Goal: Task Accomplishment & Management: Use online tool/utility

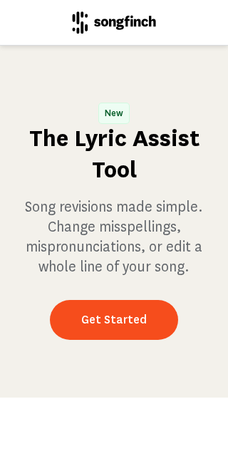
click at [122, 340] on link "Get Started" at bounding box center [114, 320] width 128 height 40
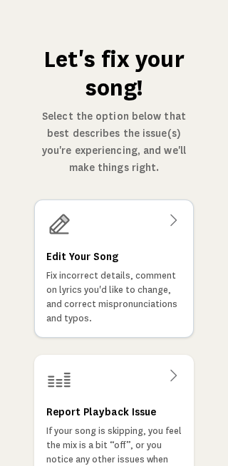
click at [177, 232] on div at bounding box center [114, 225] width 136 height 26
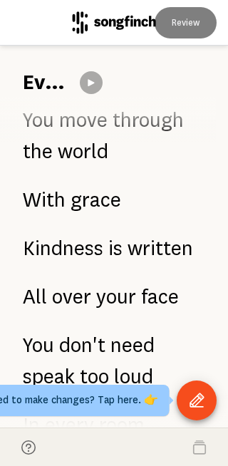
scroll to position [477, 0]
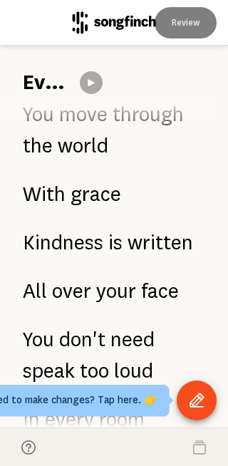
click at [203, 400] on icon "Open Tool Menu" at bounding box center [197, 401] width 19 height 19
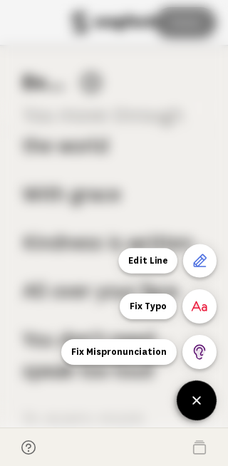
click at [158, 258] on span "Edit Line" at bounding box center [147, 260] width 59 height 25
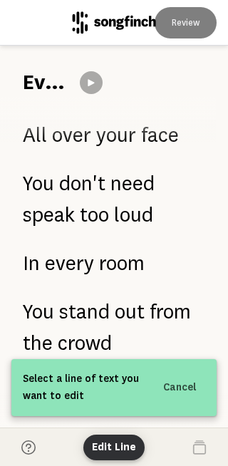
scroll to position [636, 0]
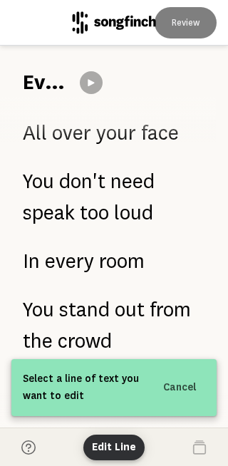
click at [72, 148] on span "over" at bounding box center [71, 133] width 39 height 31
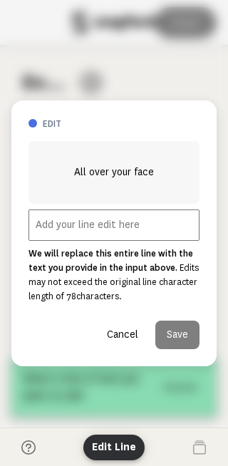
click at [99, 222] on input "text" at bounding box center [114, 225] width 171 height 31
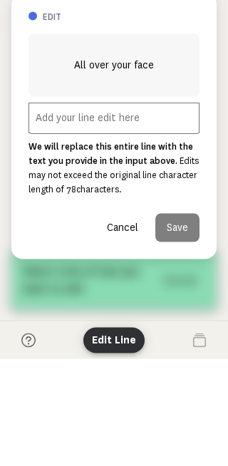
click at [155, 118] on h3 "edit" at bounding box center [121, 124] width 157 height 12
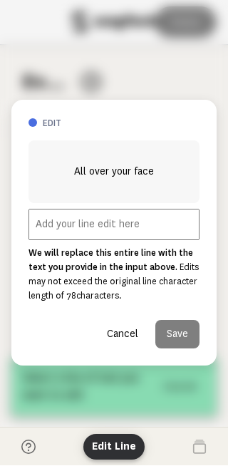
click at [129, 337] on button "Cancel" at bounding box center [123, 335] width 54 height 29
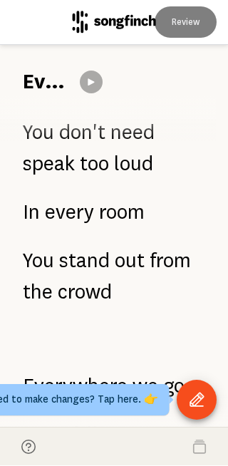
scroll to position [686, 0]
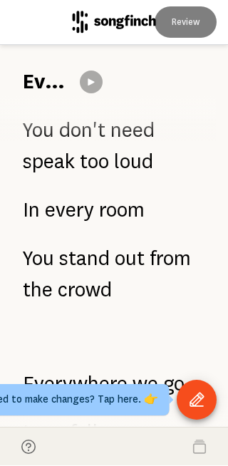
click at [138, 398] on div "Need to make changes? Tap here. 👉 Need to make changes? Tap here. 👉" at bounding box center [71, 400] width 197 height 31
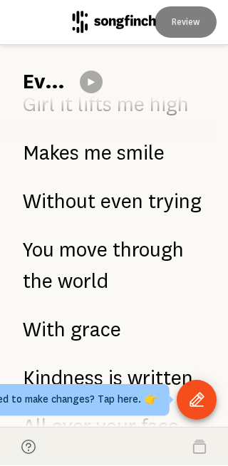
scroll to position [340, 0]
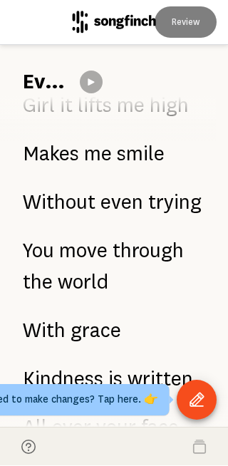
click at [201, 400] on icon "Open Tool Menu" at bounding box center [197, 400] width 14 height 14
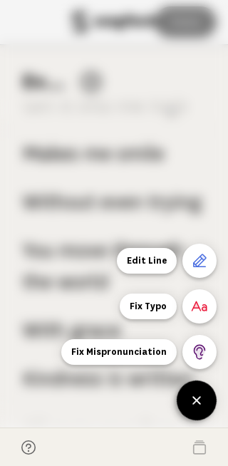
click at [205, 257] on icon at bounding box center [200, 261] width 14 height 14
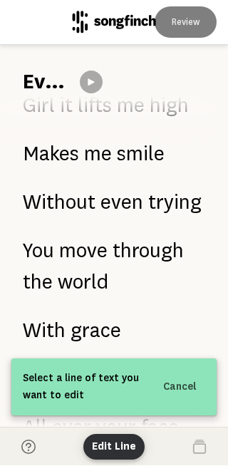
click at [132, 377] on span "Select a line of text you want to edit" at bounding box center [82, 388] width 118 height 34
click at [76, 217] on span "Without" at bounding box center [59, 203] width 73 height 31
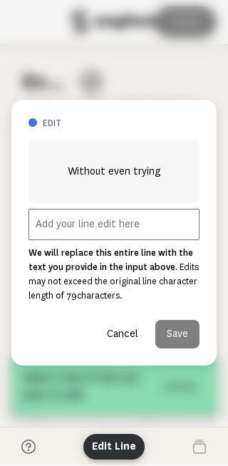
click at [64, 221] on input "text" at bounding box center [114, 225] width 171 height 31
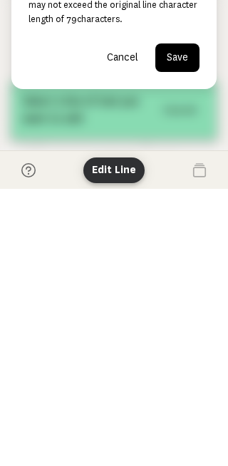
type input "Raising three kids, Marquise, Artesia, and [PERSON_NAME]"
click at [173, 131] on div at bounding box center [114, 233] width 228 height 466
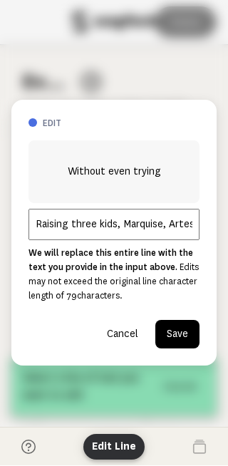
click at [190, 332] on button "Save" at bounding box center [177, 335] width 44 height 29
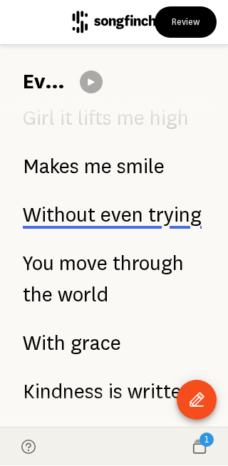
scroll to position [397, 0]
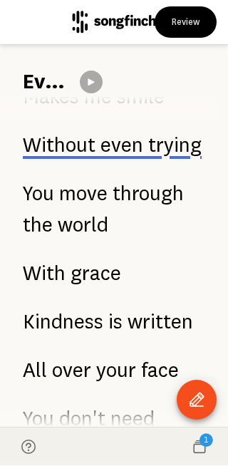
click at [203, 444] on div "1" at bounding box center [207, 441] width 14 height 14
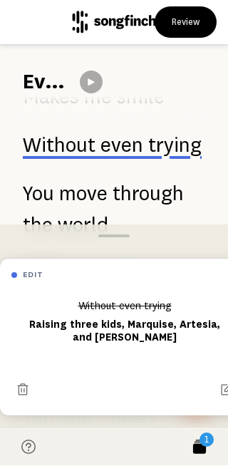
click at [132, 250] on div "edit Without even trying Raising three kids, Marquise, Artesia, and [PERSON_NAM…" at bounding box center [114, 338] width 228 height 180
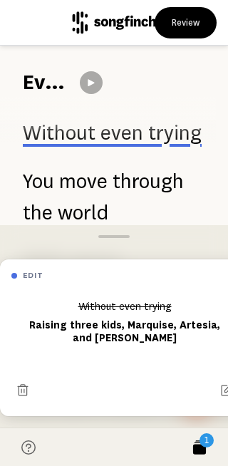
scroll to position [411, 0]
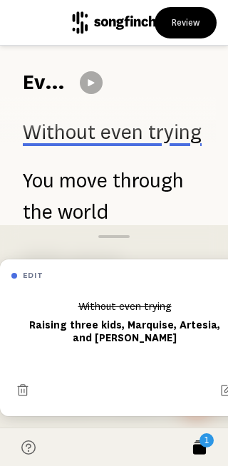
click at [200, 442] on div "1" at bounding box center [207, 441] width 14 height 14
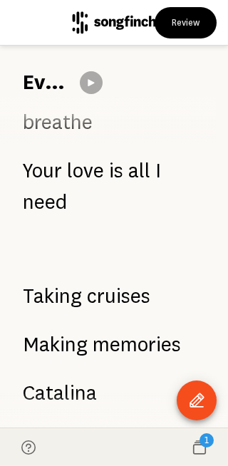
scroll to position [1334, 0]
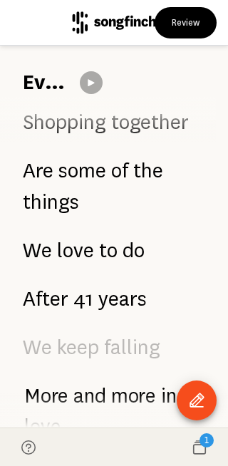
click at [198, 447] on icon at bounding box center [200, 448] width 14 height 14
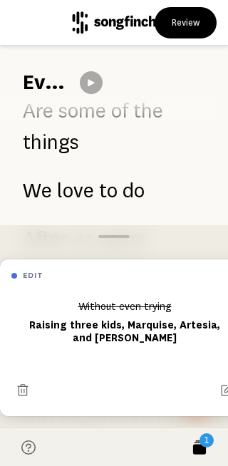
click at [141, 446] on footer "1" at bounding box center [114, 447] width 228 height 39
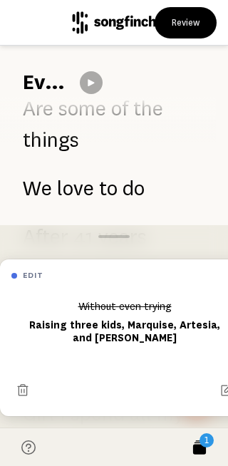
scroll to position [2083, 0]
click at [136, 256] on div "edit Without even trying Raising three kids, Marquise, Artesia, and [PERSON_NAM…" at bounding box center [114, 338] width 228 height 180
click at [149, 245] on div at bounding box center [114, 236] width 228 height 23
click at [119, 433] on footer "1" at bounding box center [114, 447] width 228 height 39
click at [116, 432] on footer "1" at bounding box center [114, 447] width 228 height 39
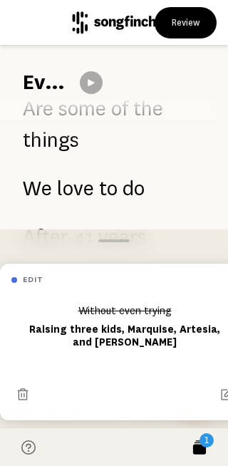
click at [146, 243] on div at bounding box center [114, 241] width 228 height 23
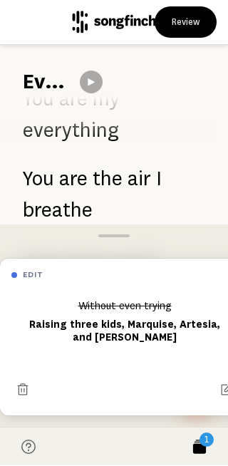
scroll to position [1246, 0]
click at [209, 443] on div "1" at bounding box center [207, 441] width 14 height 14
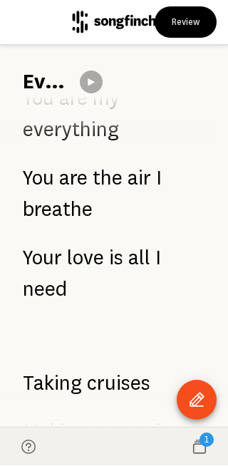
click at [185, 74] on div "Everywhere We Go" at bounding box center [114, 71] width 228 height 51
click at [206, 444] on div "1" at bounding box center [207, 441] width 14 height 14
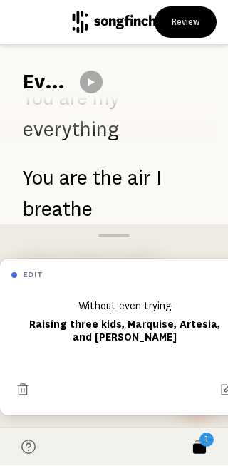
click at [212, 441] on div "1" at bounding box center [207, 441] width 14 height 14
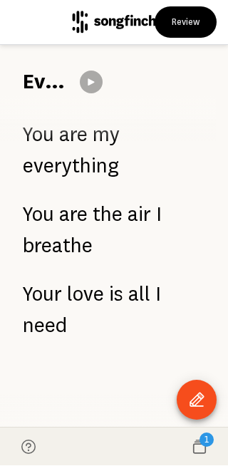
scroll to position [3369, 0]
click at [96, 83] on icon at bounding box center [91, 82] width 11 height 11
click at [206, 444] on div "1" at bounding box center [207, 441] width 14 height 14
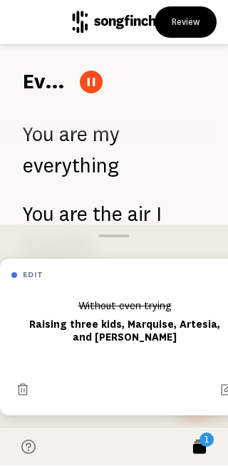
click at [207, 449] on button "1" at bounding box center [200, 448] width 34 height 34
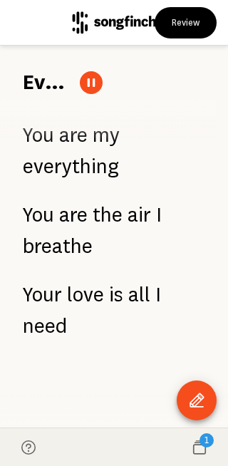
click at [191, 24] on button "Review" at bounding box center [186, 22] width 62 height 31
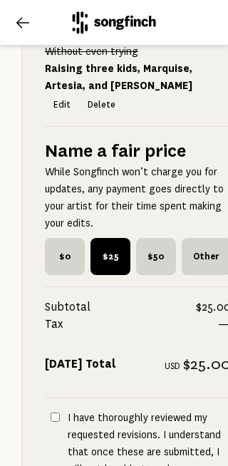
scroll to position [241, 1]
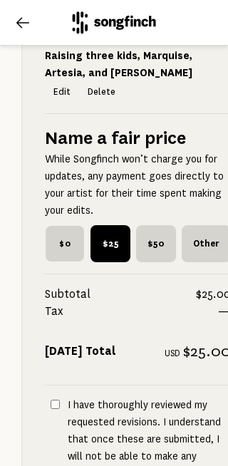
click at [60, 243] on span "$0" at bounding box center [65, 244] width 39 height 36
click at [54, 235] on input "$0" at bounding box center [49, 229] width 9 height 9
radio input "true"
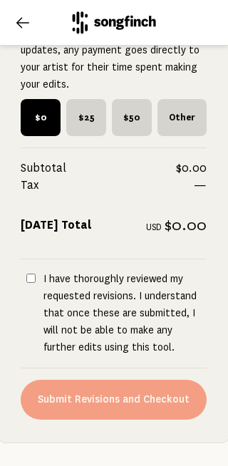
scroll to position [367, 26]
click at [34, 278] on input "I have thoroughly reviewed my requested revisions. I understand that once these…" at bounding box center [30, 278] width 9 height 9
checkbox input "true"
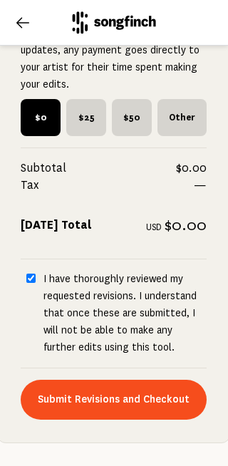
click at [122, 400] on button "Submit Revisions and Checkout" at bounding box center [114, 400] width 186 height 40
